Goal: Task Accomplishment & Management: Manage account settings

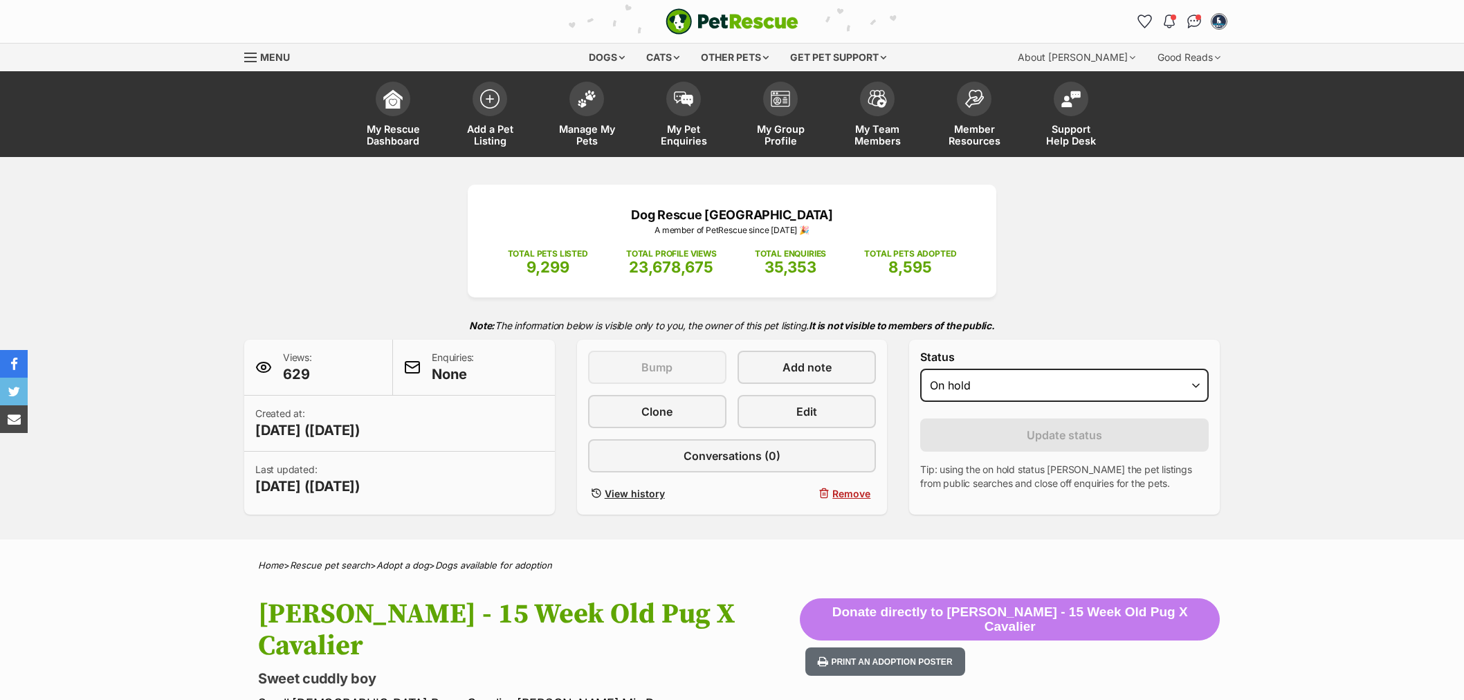
select select "on_hold"
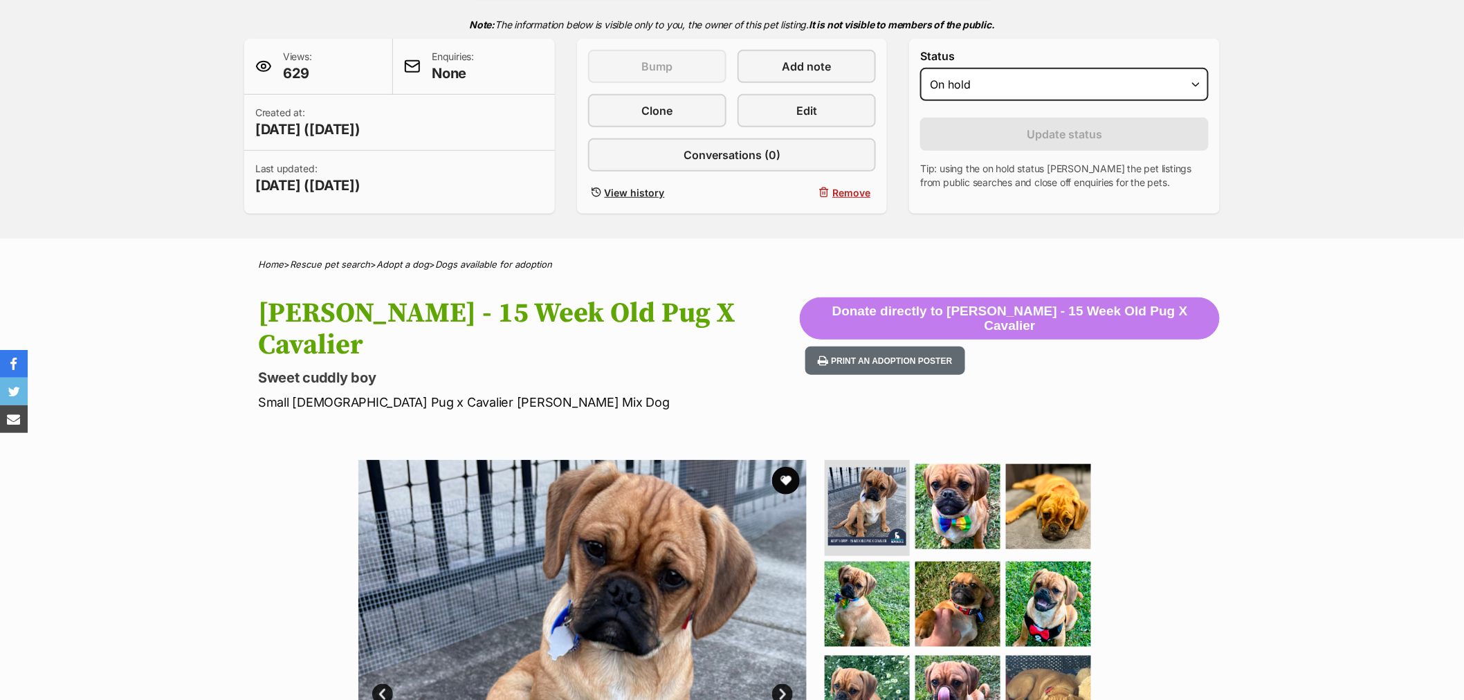
scroll to position [77, 0]
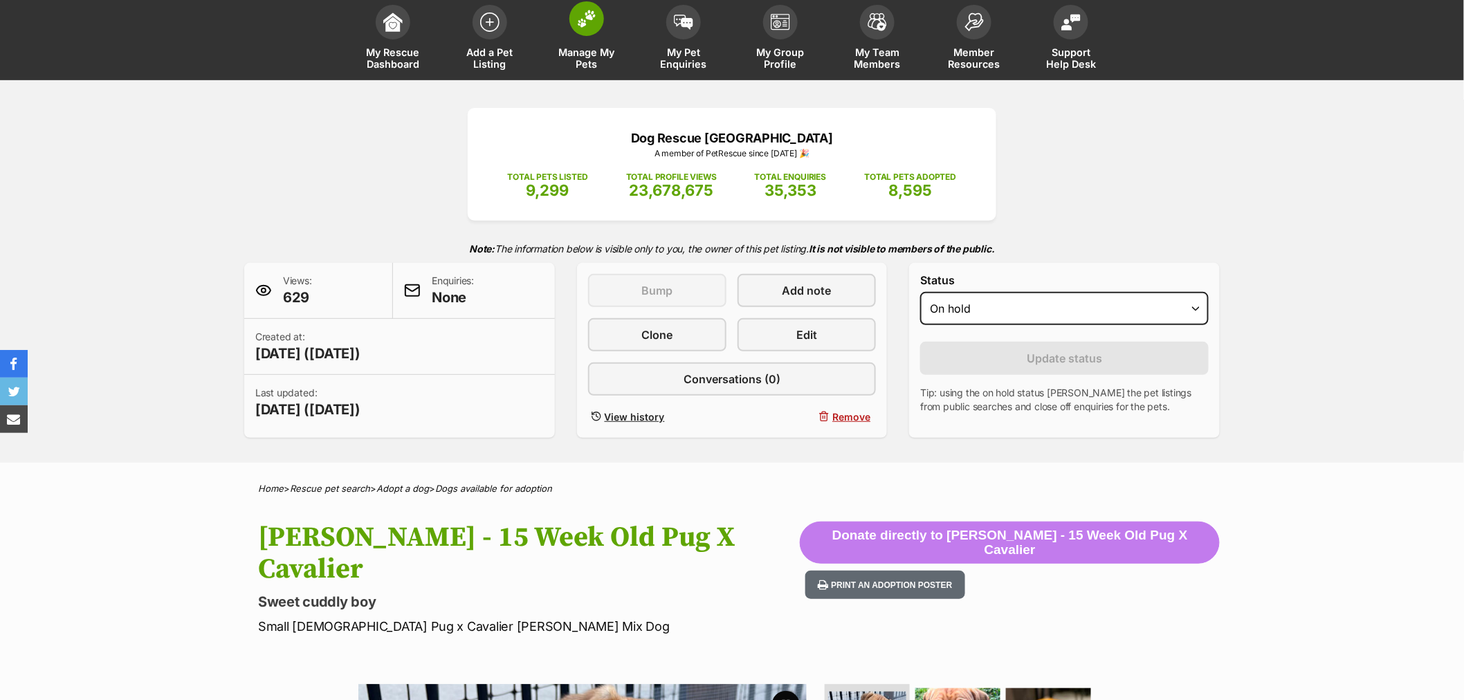
click at [574, 51] on span "Manage My Pets" at bounding box center [587, 58] width 62 height 24
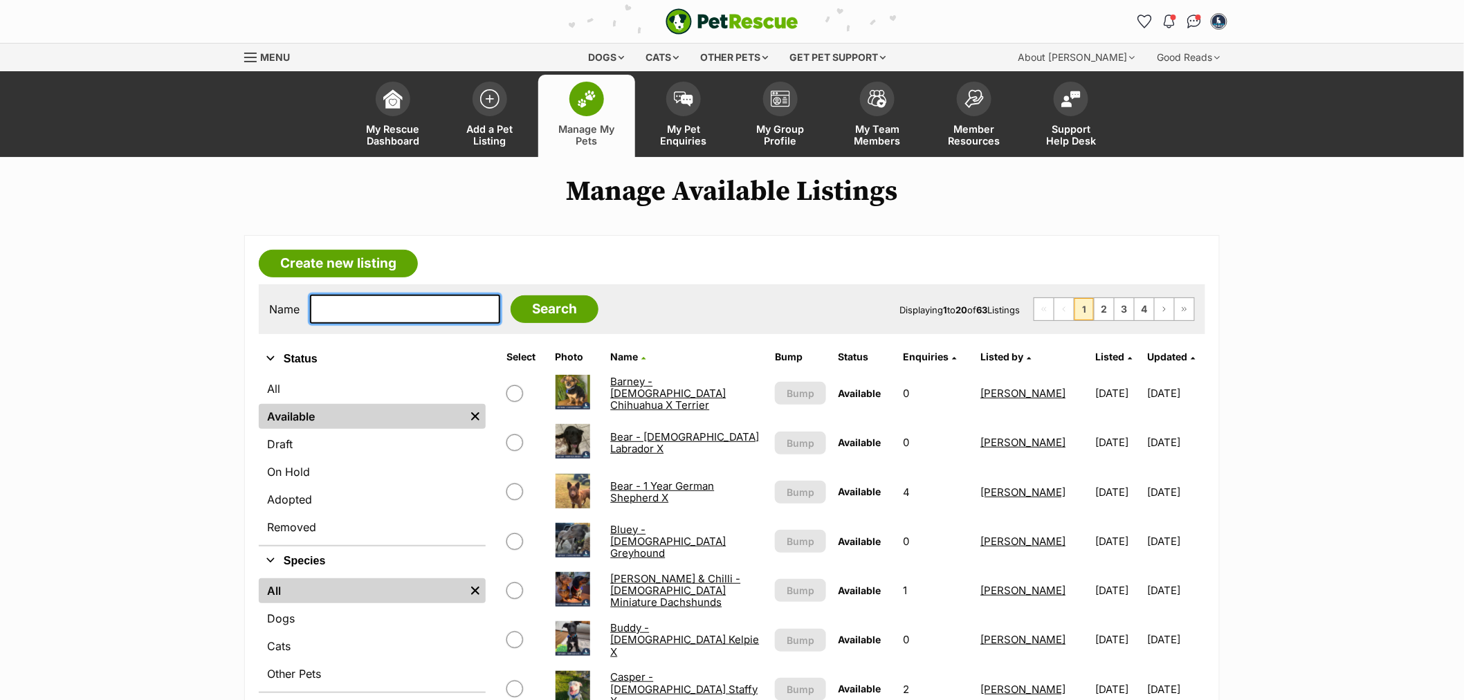
click at [376, 310] on input "text" at bounding box center [405, 309] width 190 height 29
type input "dextr"
click at [511, 295] on input "Search" at bounding box center [555, 309] width 88 height 28
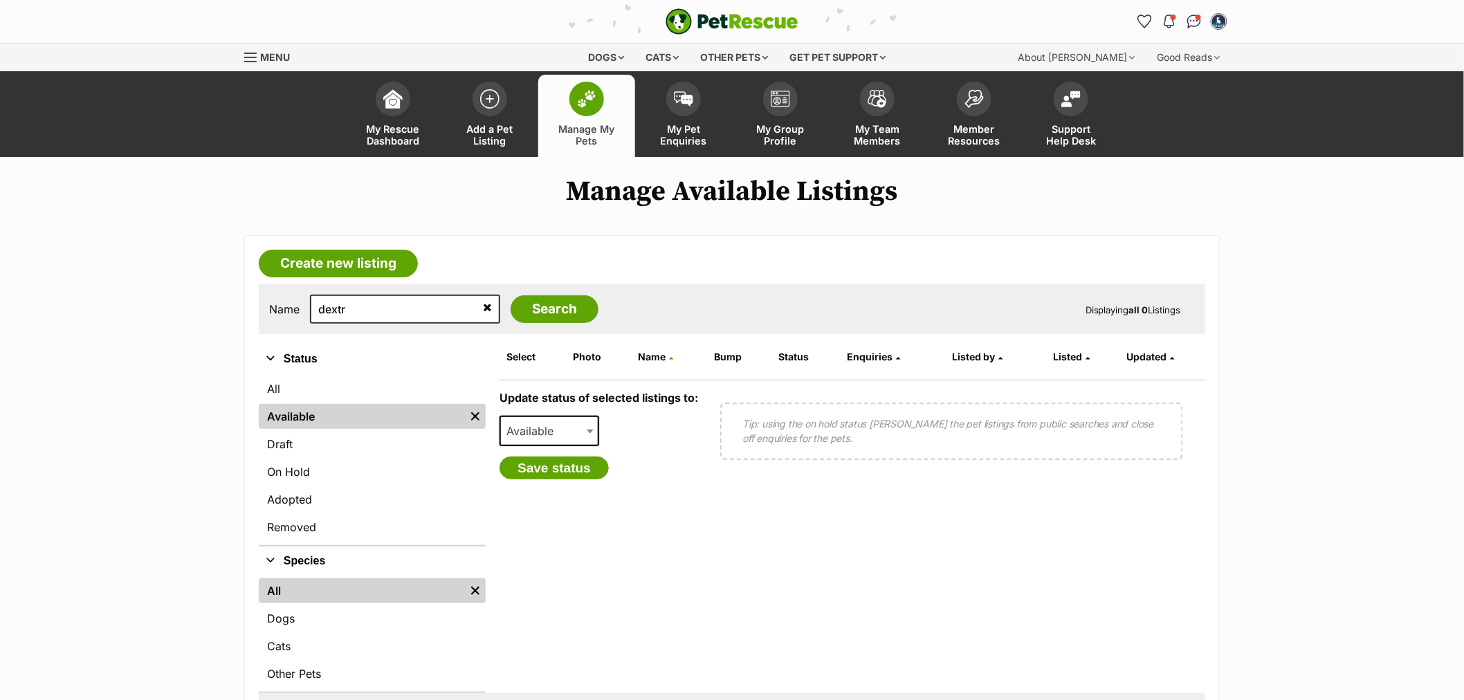
click at [363, 303] on input "dextr" at bounding box center [405, 309] width 190 height 29
type input "dext"
click at [511, 295] on input "Search" at bounding box center [555, 309] width 88 height 28
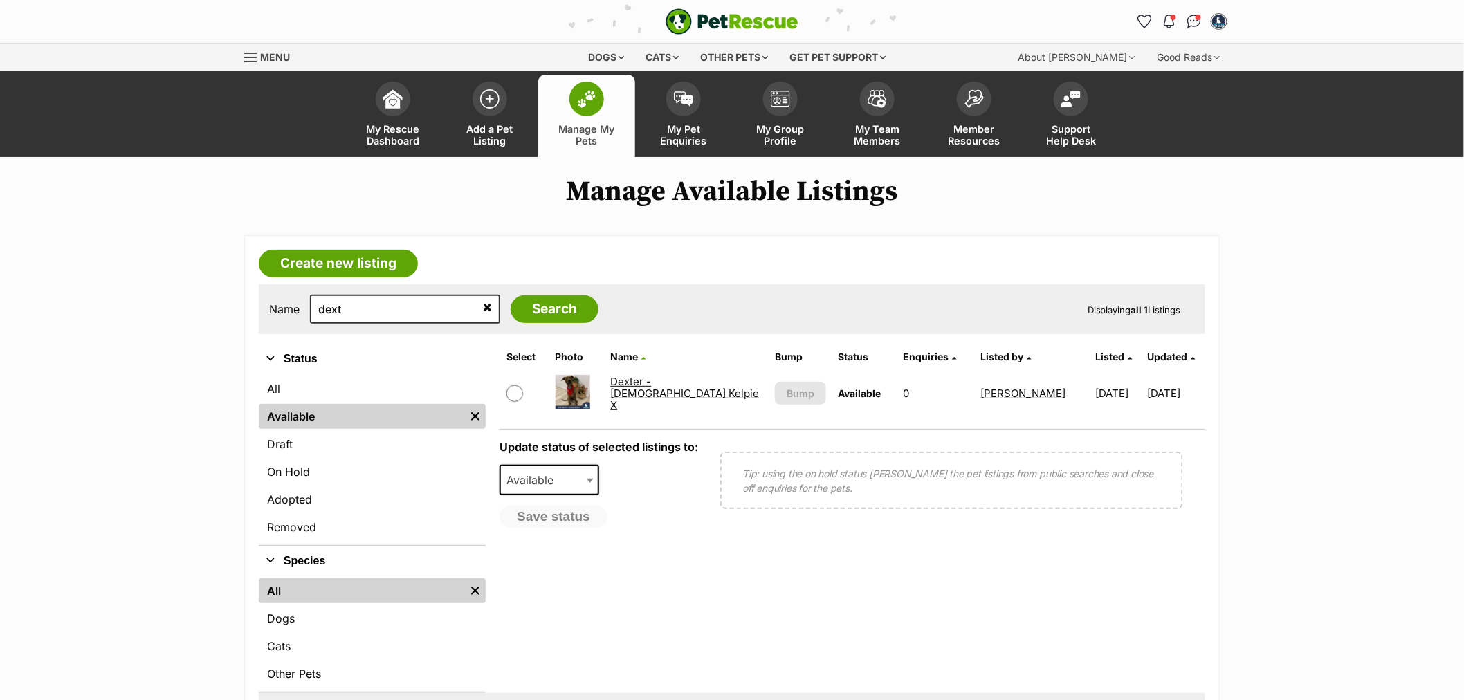
click at [632, 390] on link "Dexter - [DEMOGRAPHIC_DATA] Kelpie X" at bounding box center [684, 393] width 149 height 37
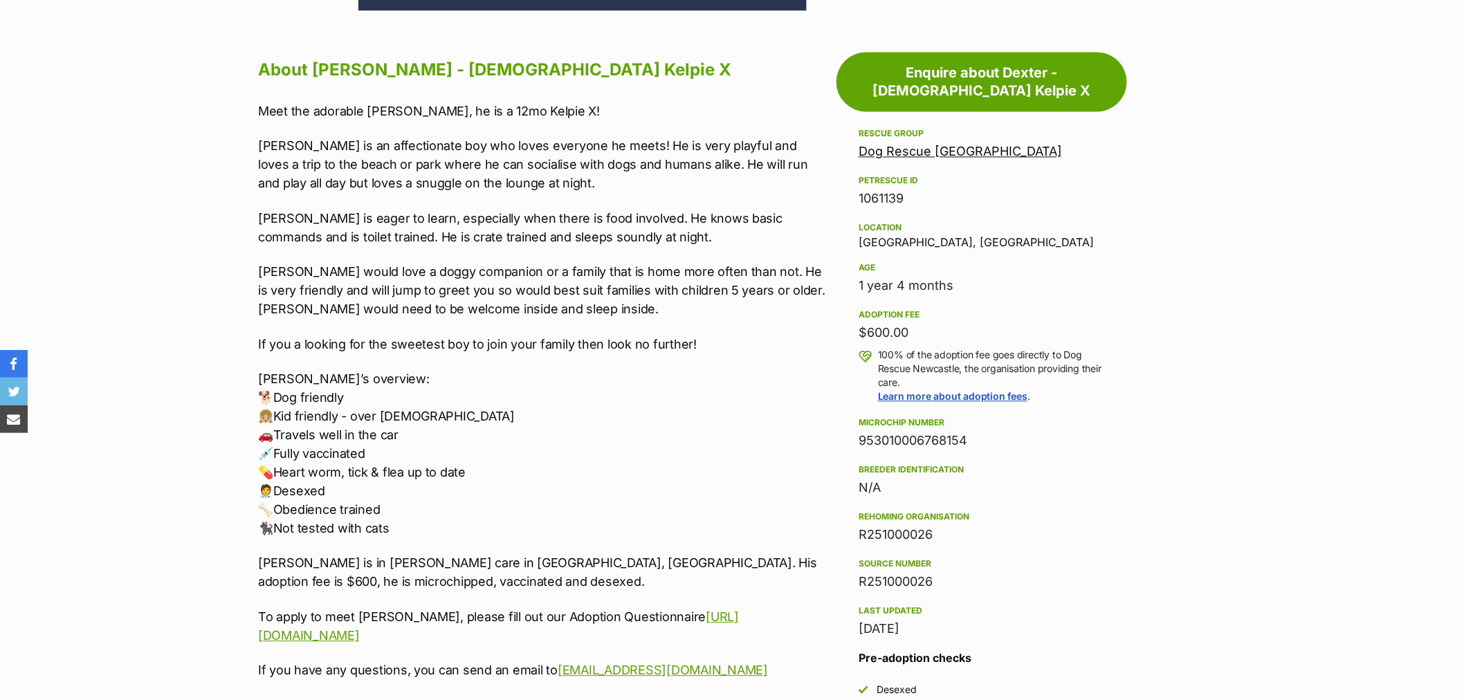
scroll to position [971, 0]
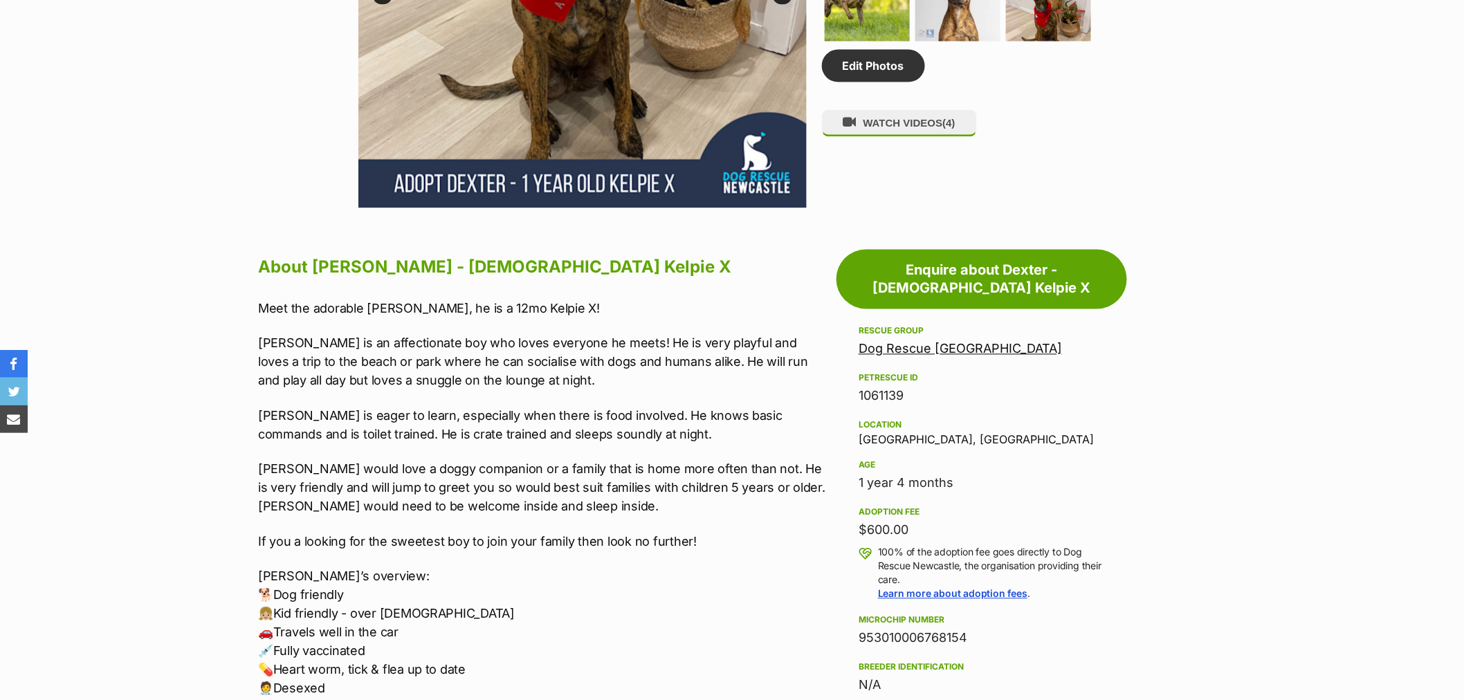
click at [891, 390] on div "1061139" at bounding box center [982, 396] width 246 height 19
click at [891, 389] on div "1061139" at bounding box center [982, 396] width 246 height 19
copy div "1061139"
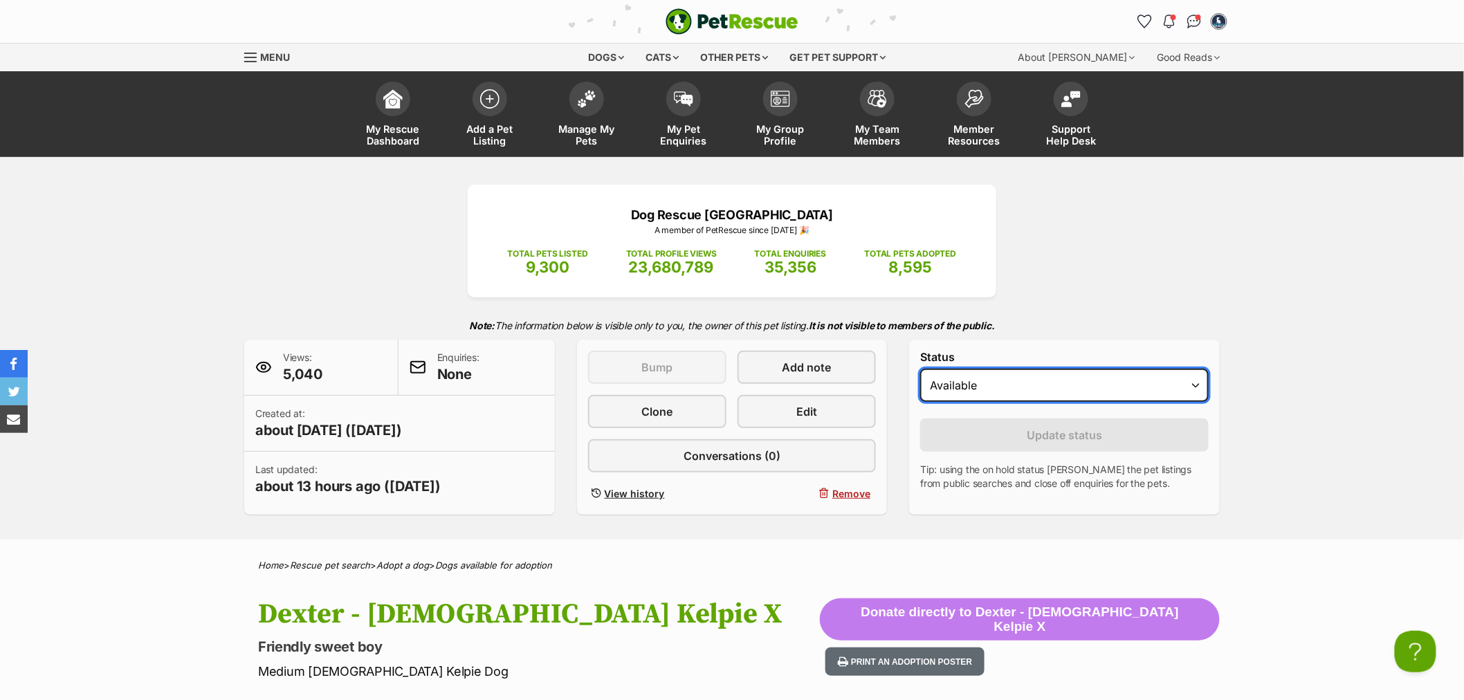
click at [946, 385] on select "Draft Available On hold Adopted" at bounding box center [1064, 385] width 289 height 33
select select "on_hold"
click at [920, 369] on select "Draft Available On hold Adopted" at bounding box center [1064, 385] width 289 height 33
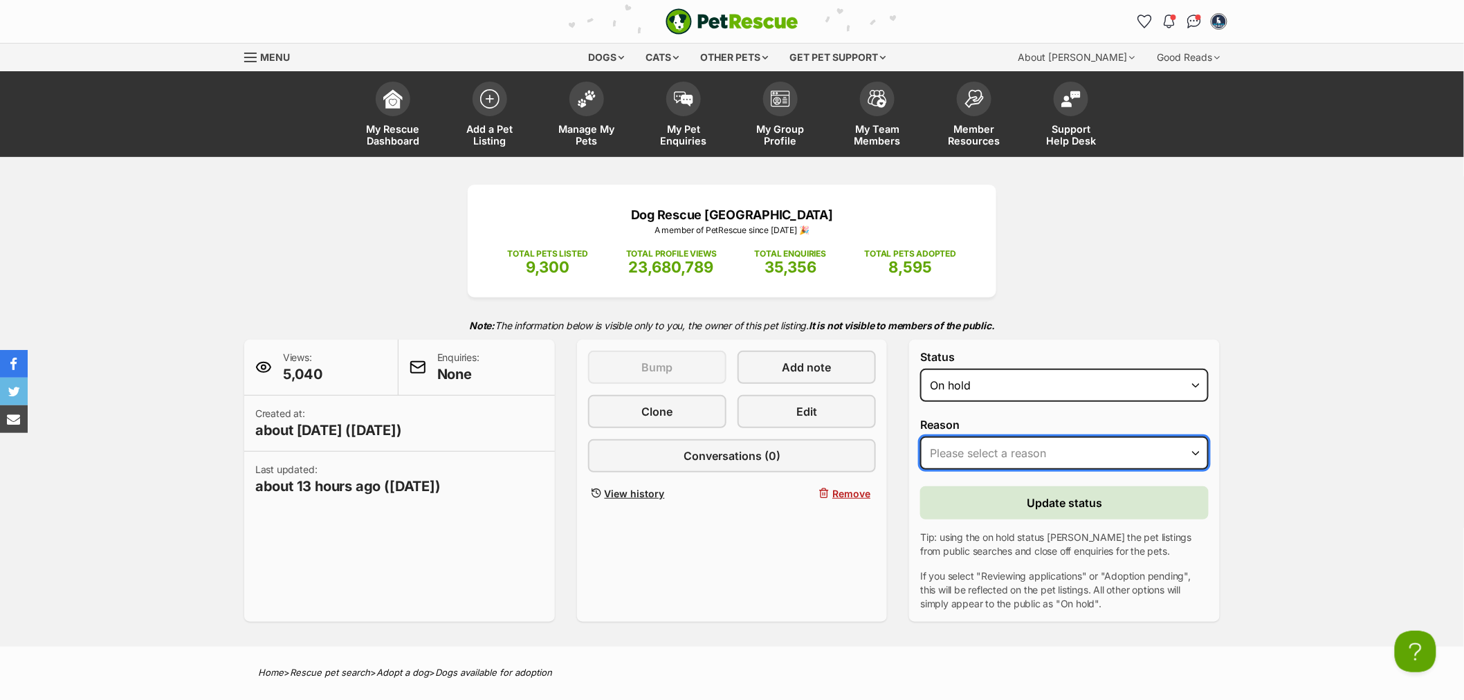
click at [989, 445] on select "Please select a reason Medical reasons Reviewing applications Adoption pending …" at bounding box center [1064, 453] width 289 height 33
select select "adoption_pending"
click at [920, 437] on select "Please select a reason Medical reasons Reviewing applications Adoption pending …" at bounding box center [1064, 453] width 289 height 33
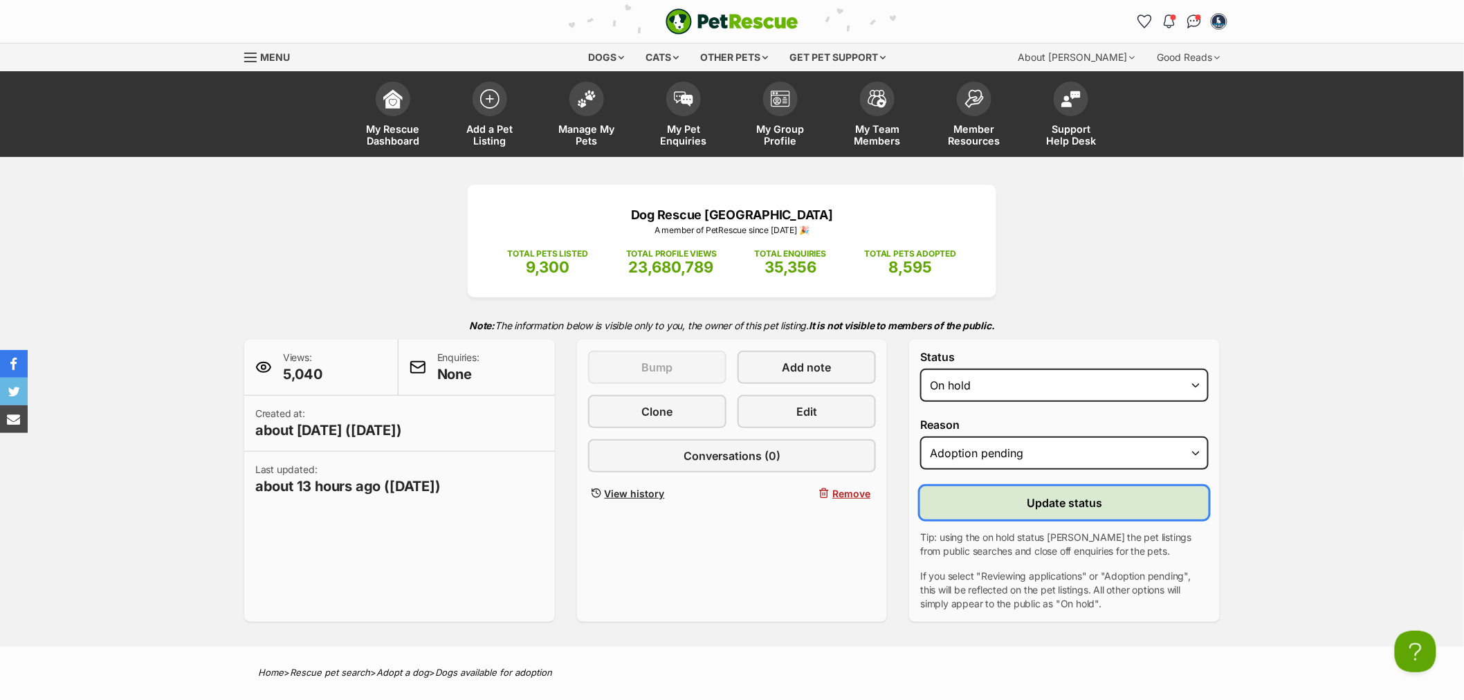
click at [1039, 504] on span "Update status" at bounding box center [1064, 503] width 75 height 17
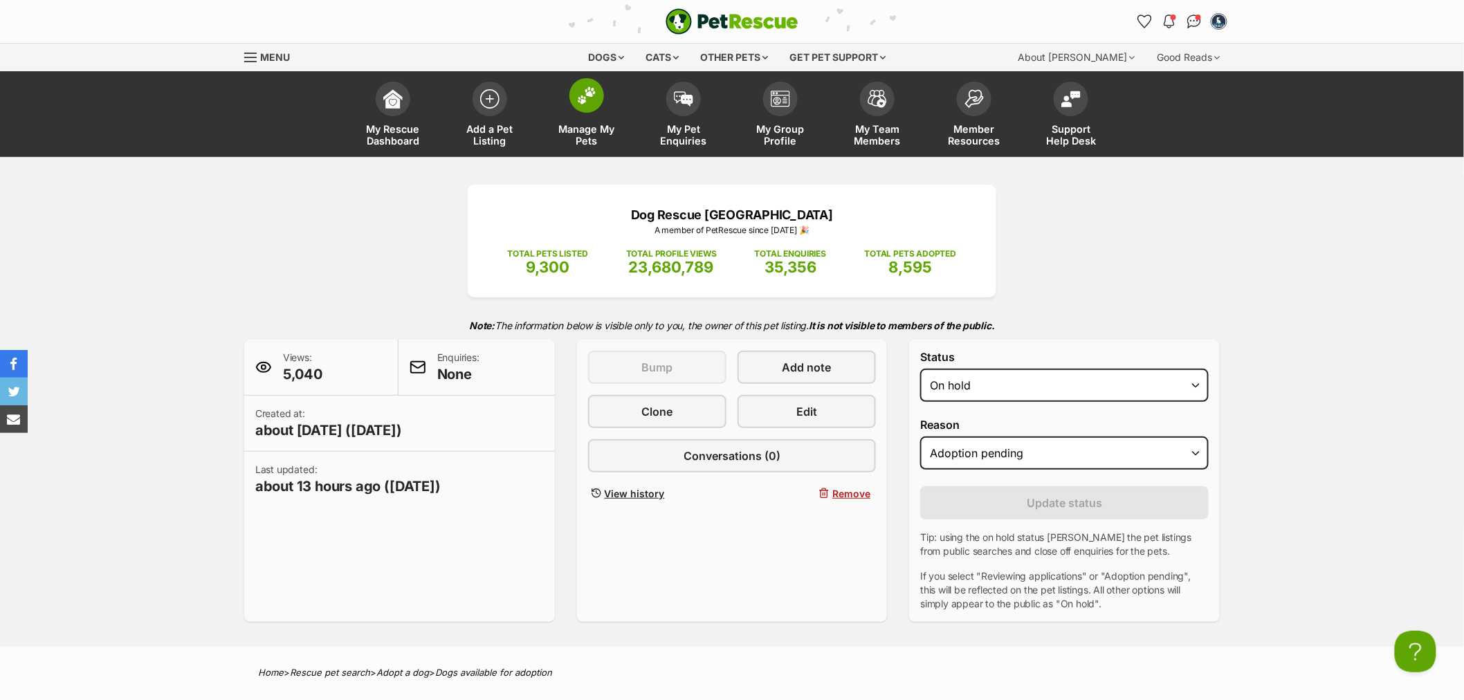
click at [584, 118] on link "Manage My Pets" at bounding box center [586, 116] width 97 height 82
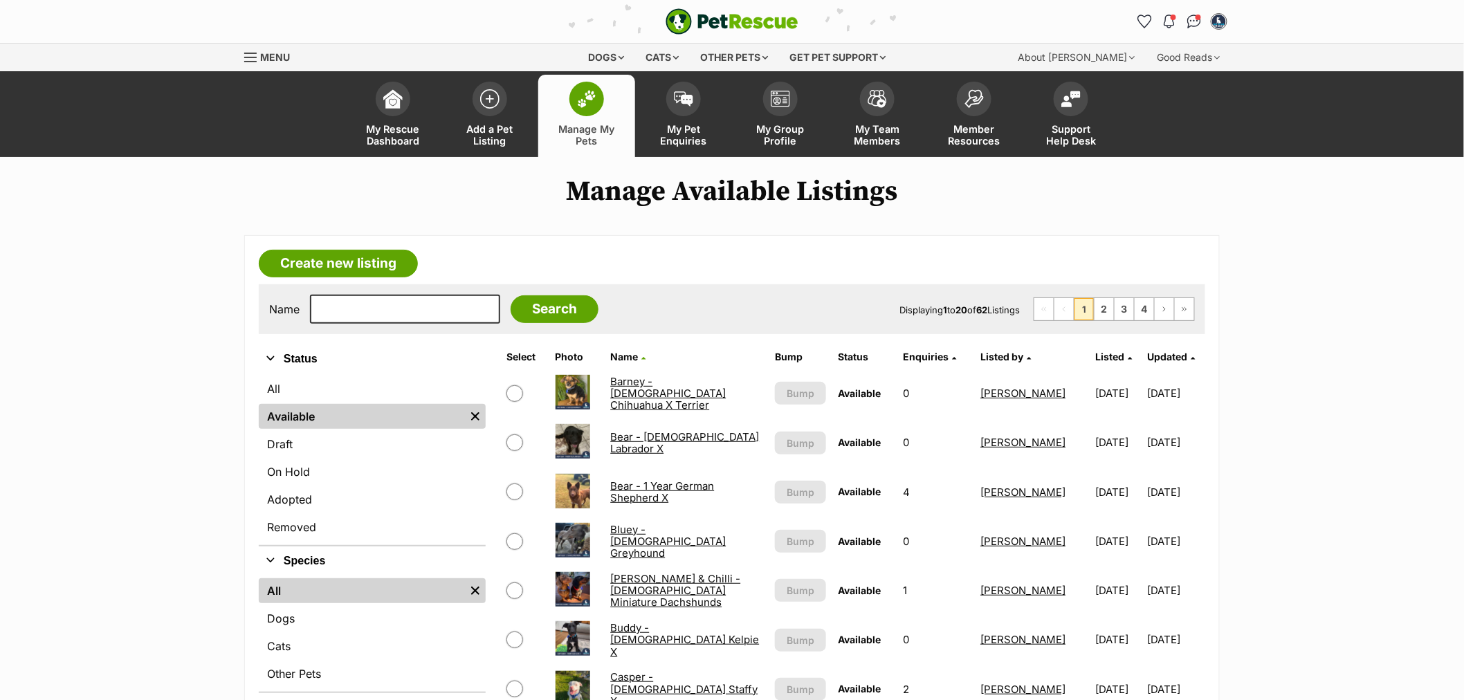
click at [358, 324] on div "Name Search Displaying 1 to 20 of 62 Listings First Page Previous Page 1 2 3 4 …" at bounding box center [732, 309] width 946 height 50
click at [361, 313] on input "text" at bounding box center [405, 309] width 190 height 29
type input "maver"
click at [511, 295] on input "Search" at bounding box center [555, 309] width 88 height 28
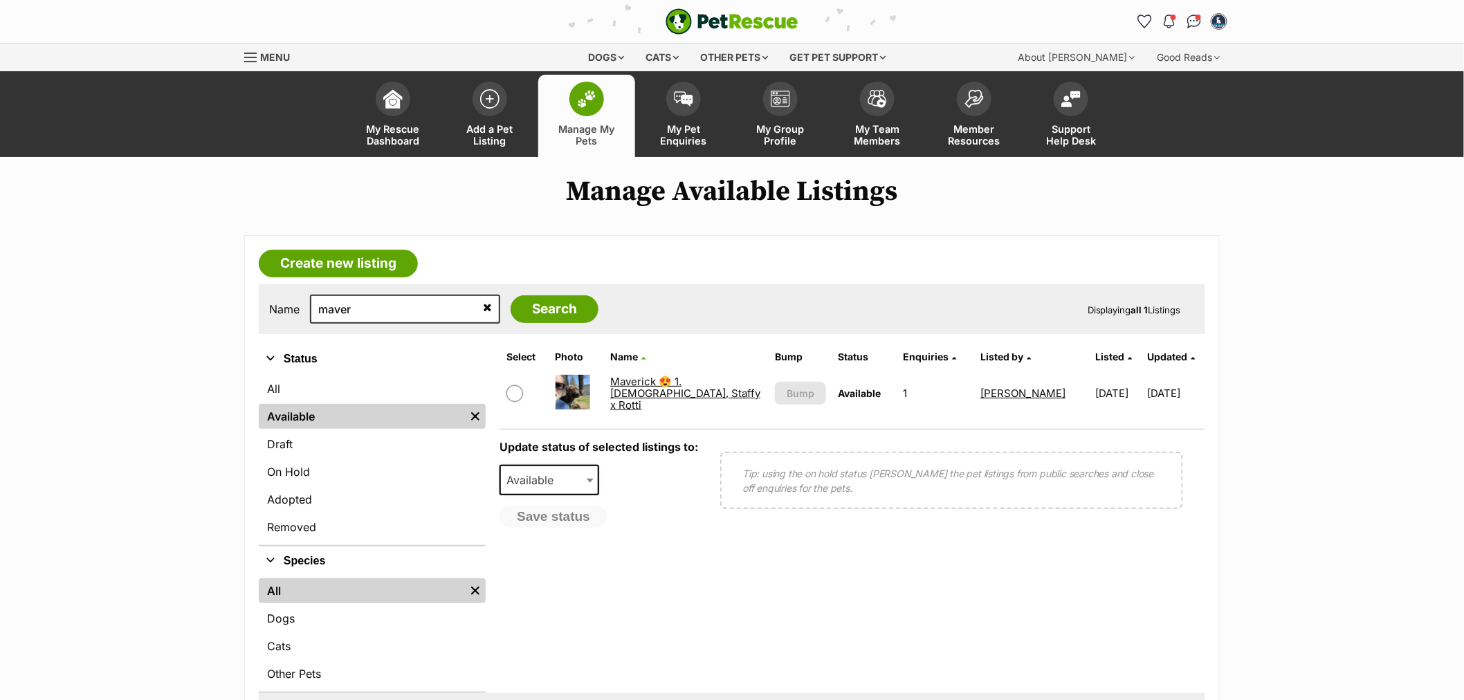
click at [709, 381] on link "Maverick 😍 1.[DEMOGRAPHIC_DATA], Staffy x Rotti" at bounding box center [685, 393] width 150 height 37
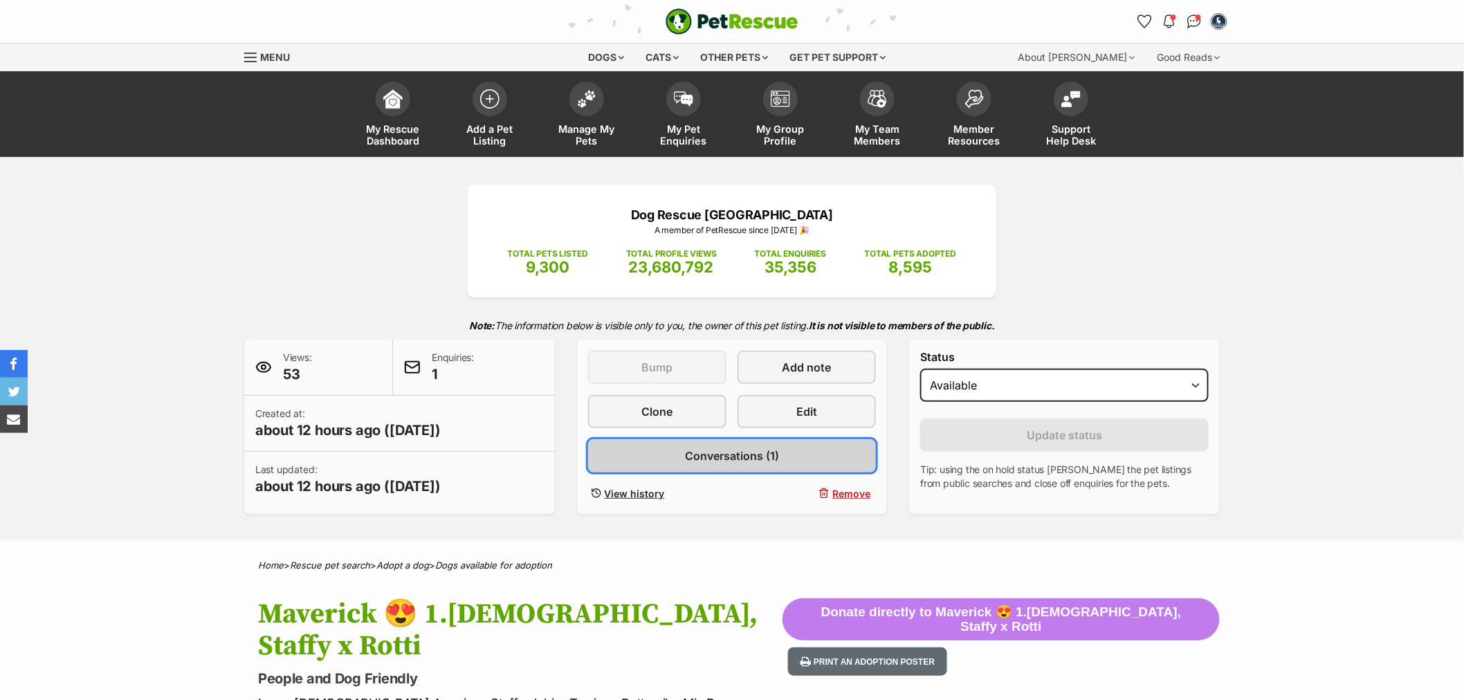
click at [805, 455] on link "Conversations (1)" at bounding box center [732, 455] width 289 height 33
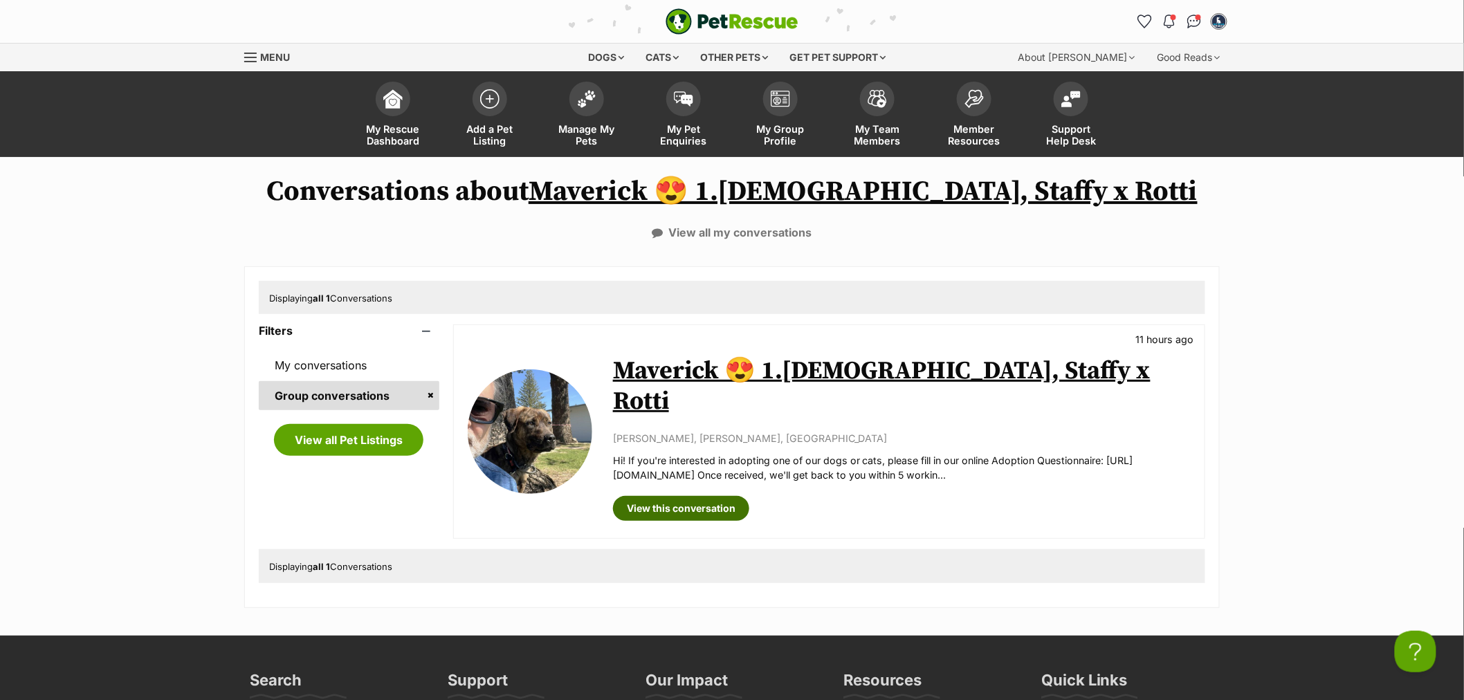
click at [713, 496] on link "View this conversation" at bounding box center [681, 508] width 136 height 25
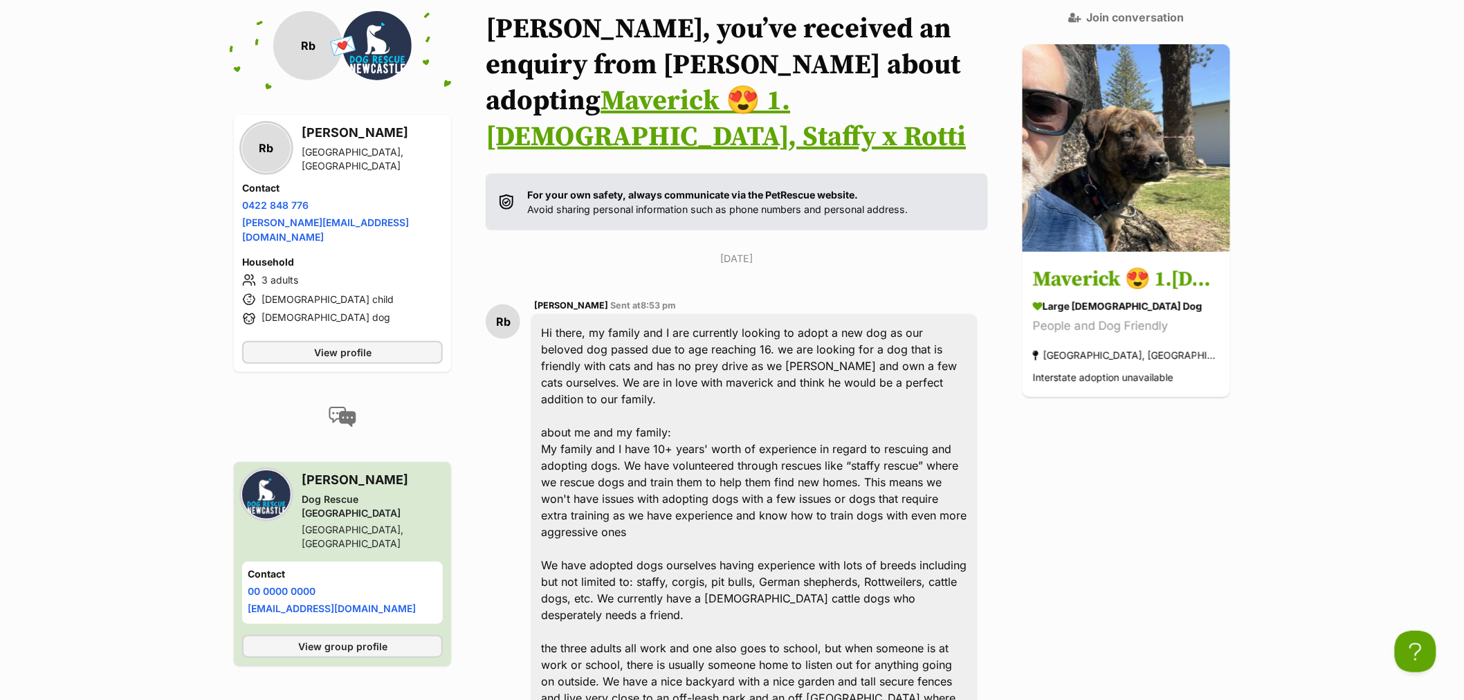
scroll to position [140, 0]
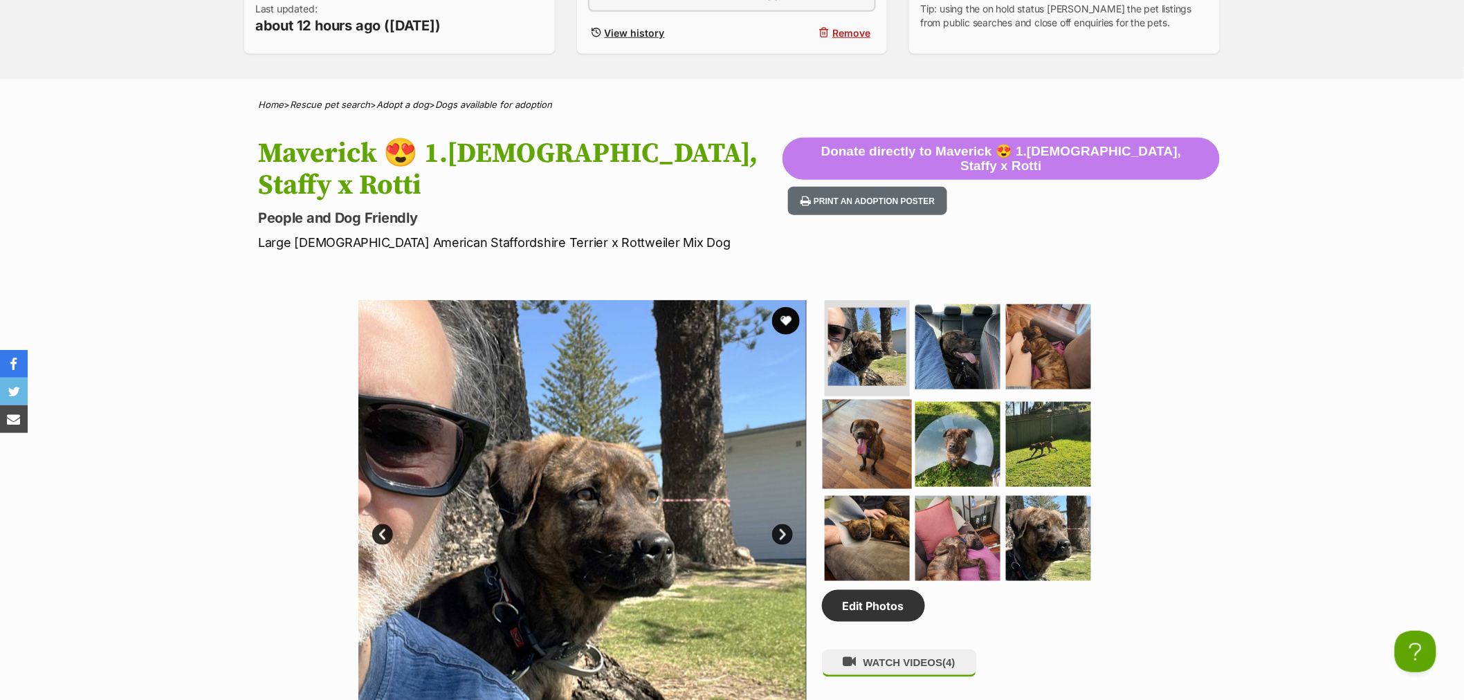
click at [874, 400] on img at bounding box center [867, 444] width 89 height 89
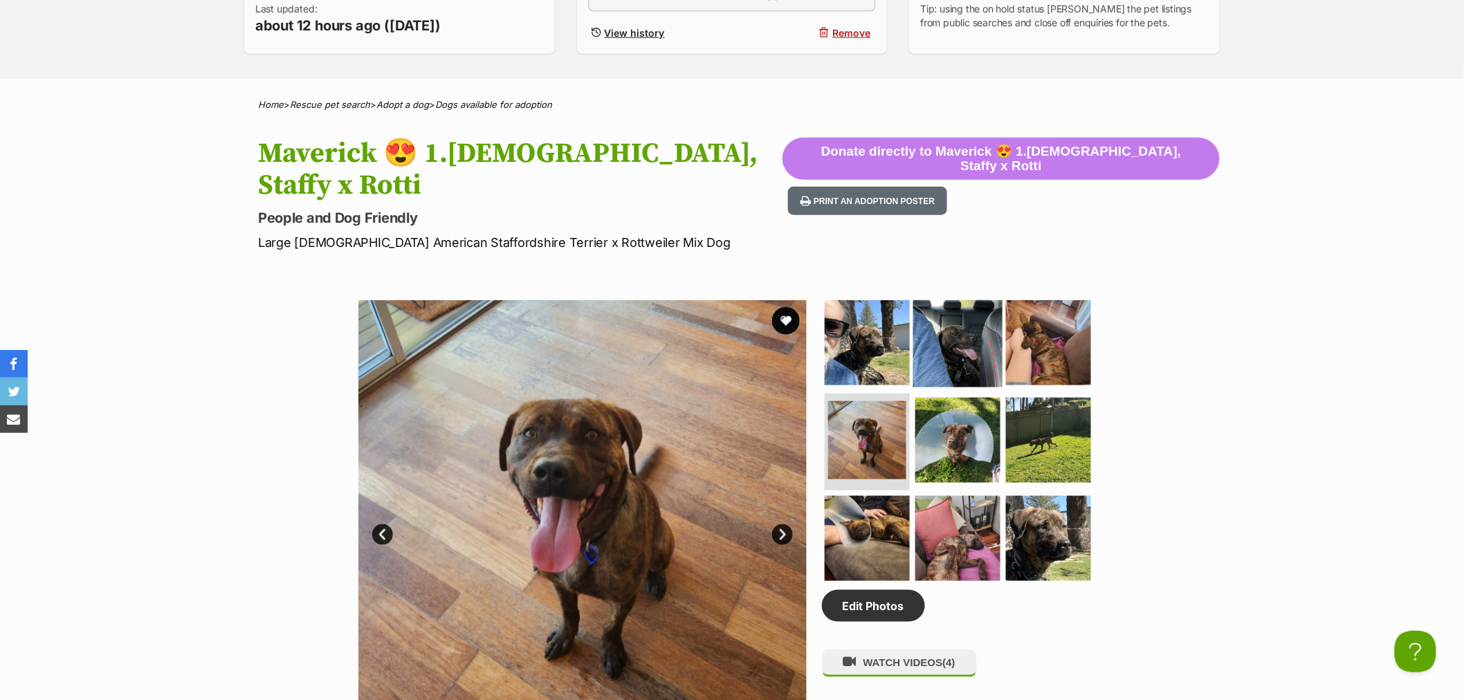
click at [946, 328] on img at bounding box center [957, 342] width 89 height 89
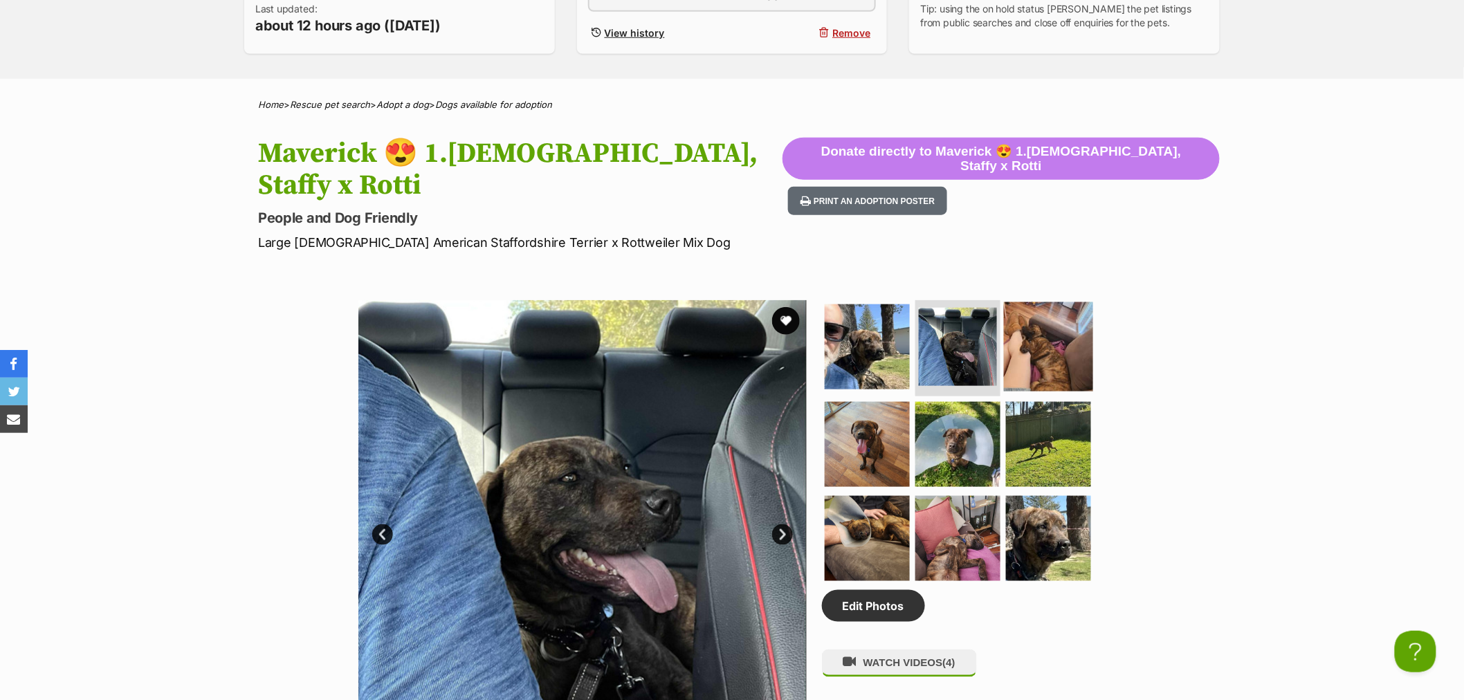
click at [1043, 316] on img at bounding box center [1048, 346] width 89 height 89
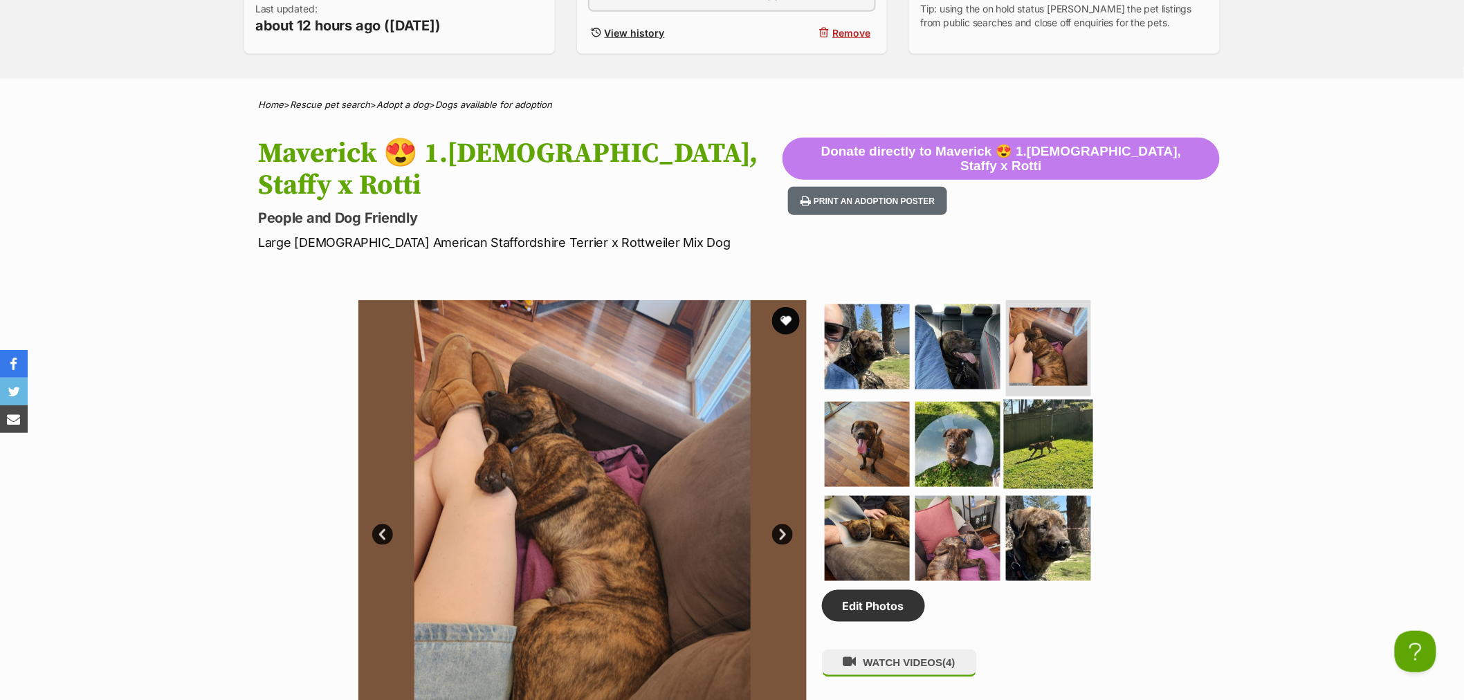
click at [1050, 400] on img at bounding box center [1048, 444] width 89 height 89
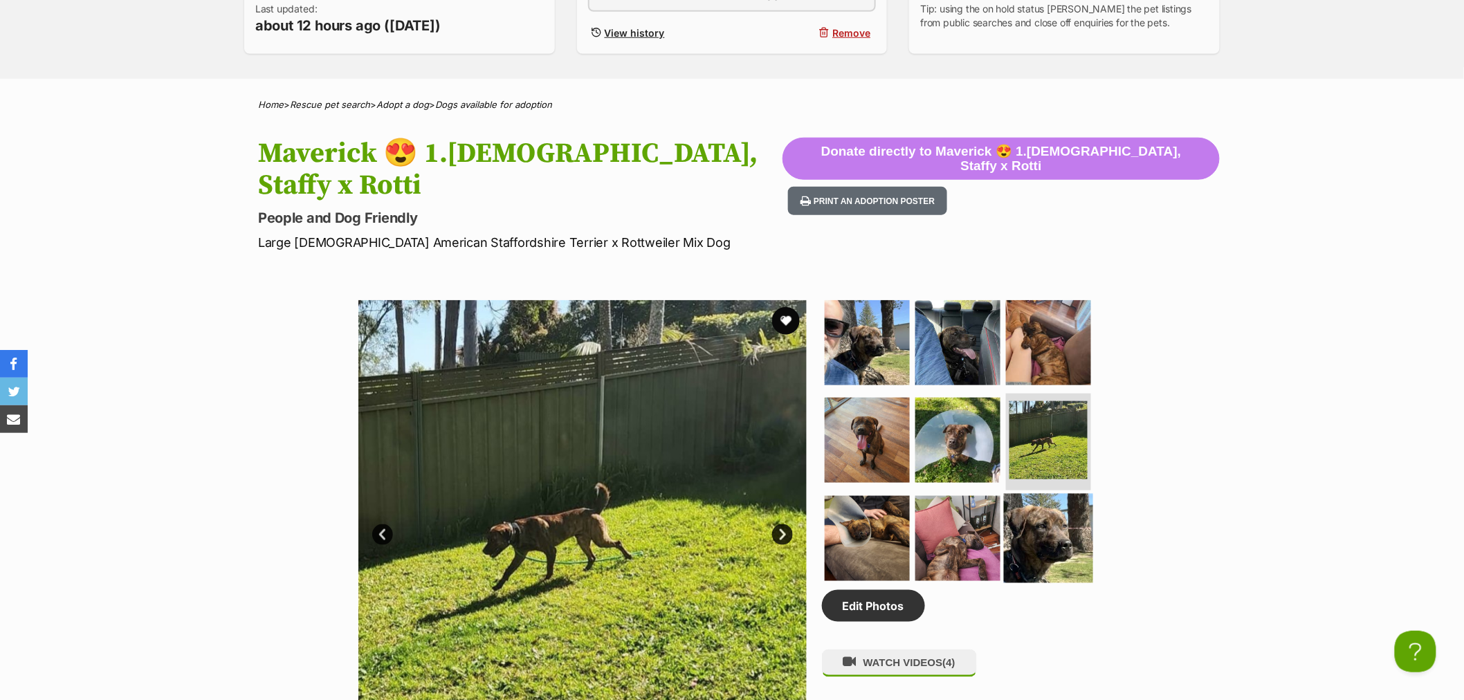
click at [1054, 494] on img at bounding box center [1048, 538] width 89 height 89
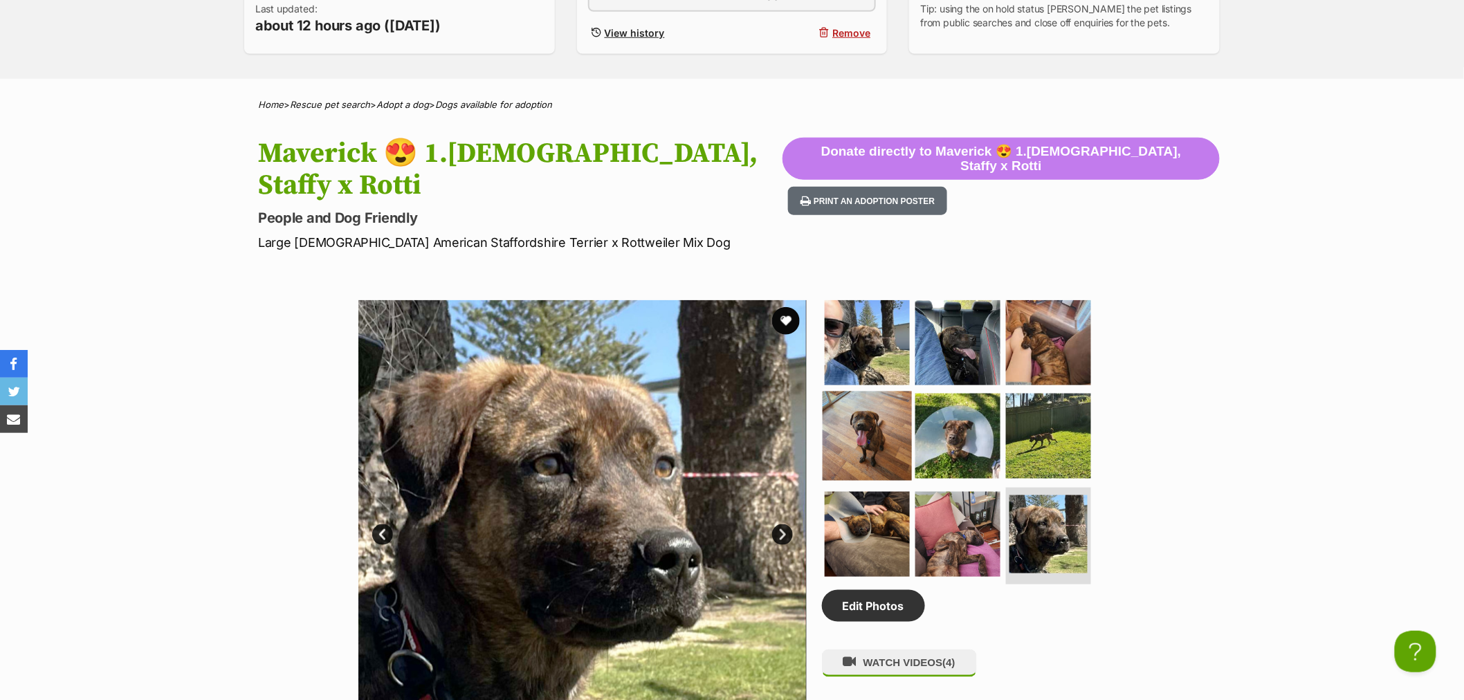
click at [867, 417] on img at bounding box center [867, 436] width 89 height 89
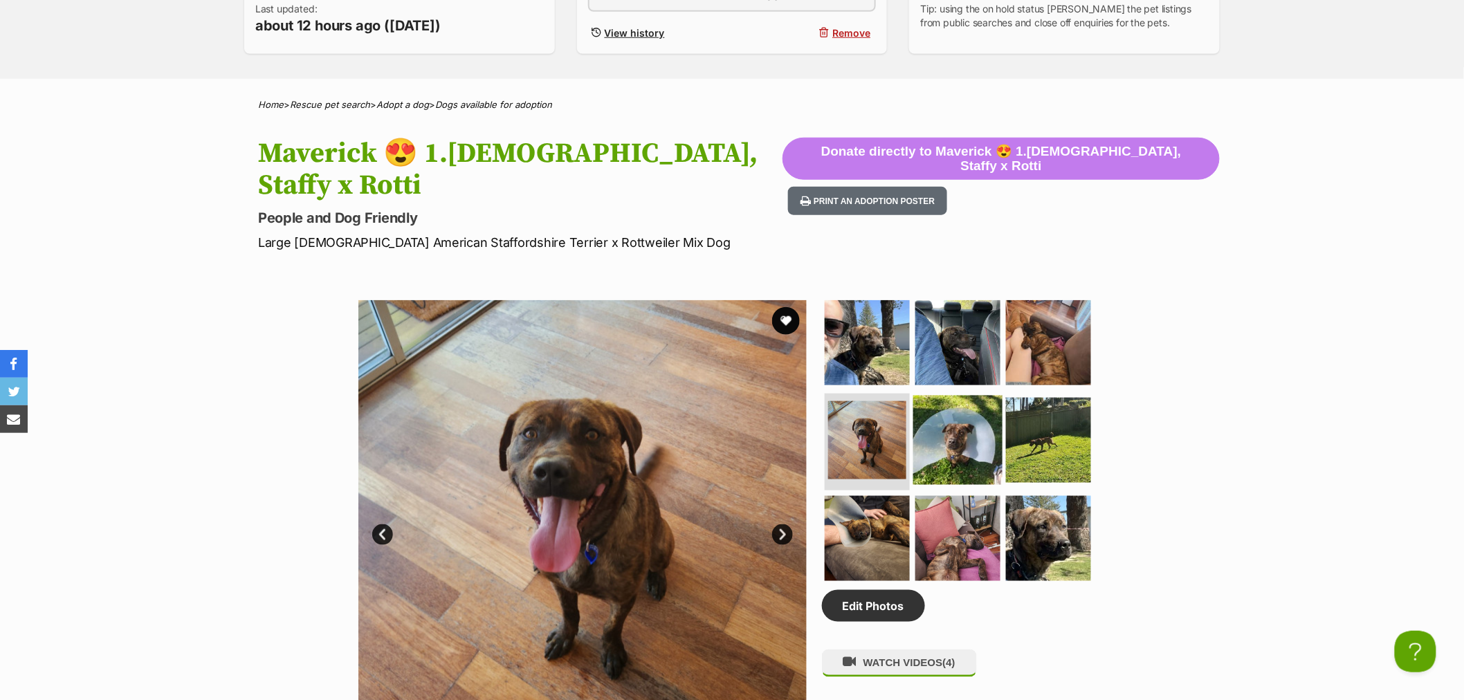
click at [963, 417] on img at bounding box center [957, 440] width 89 height 89
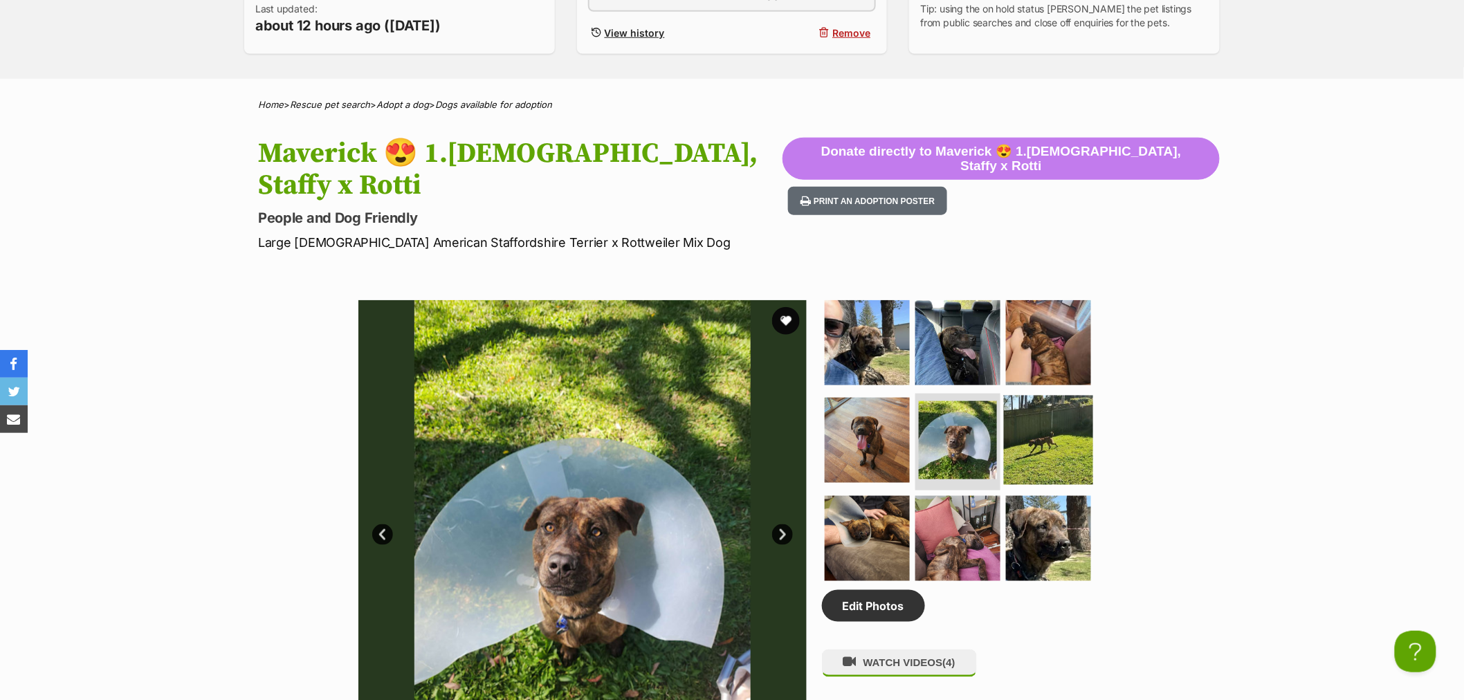
click at [1045, 411] on img at bounding box center [1048, 440] width 89 height 89
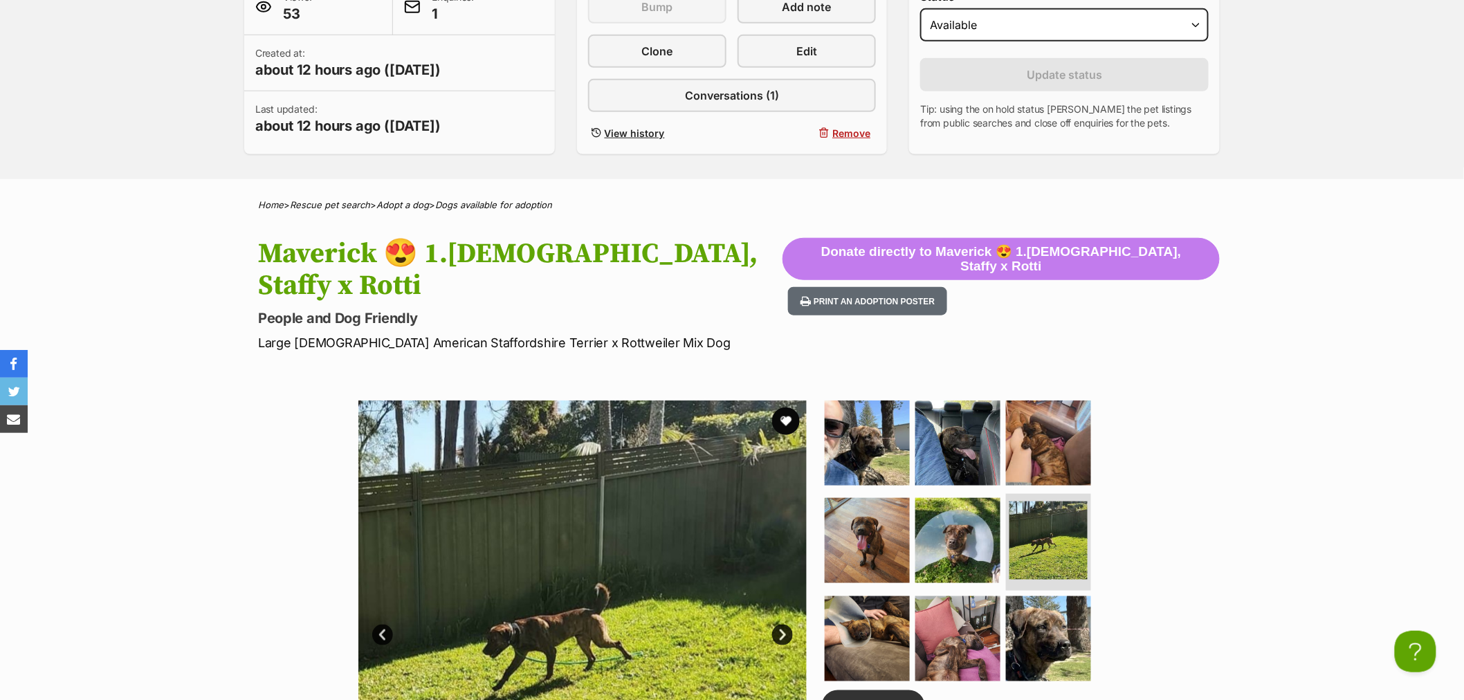
scroll to position [154, 0]
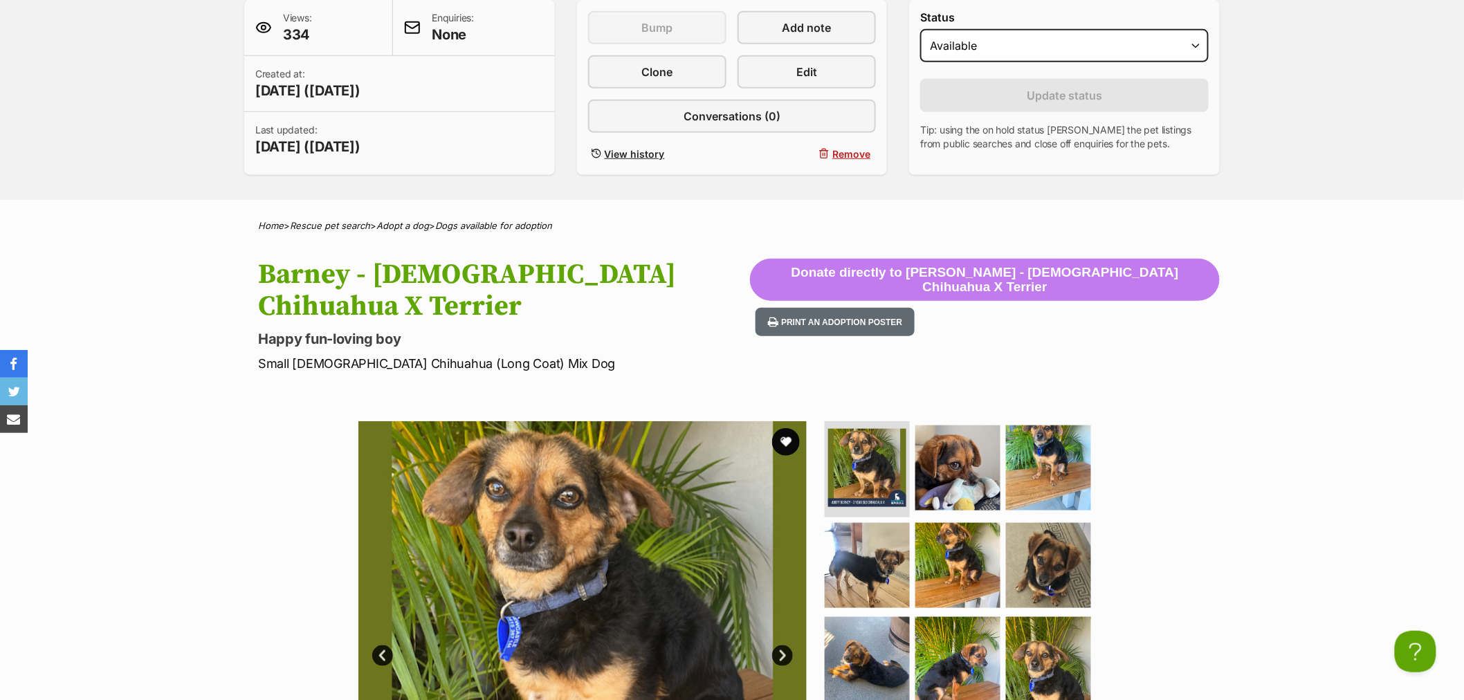
scroll to position [55, 0]
